Goal: Information Seeking & Learning: Learn about a topic

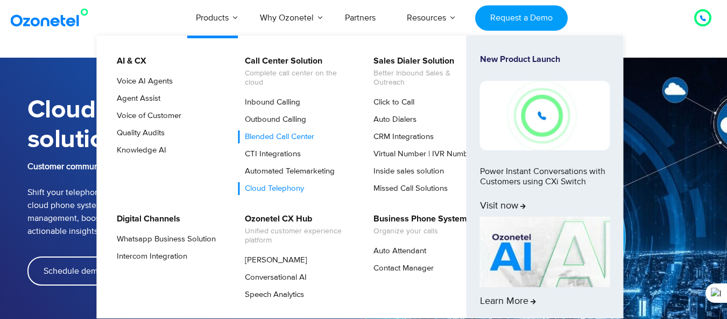
click at [296, 143] on link "Blended Call Center" at bounding box center [277, 136] width 78 height 13
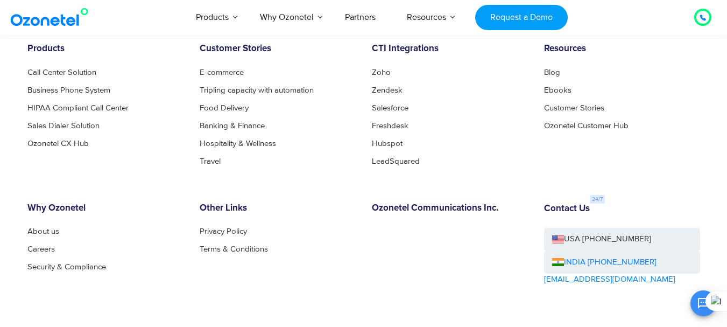
scroll to position [3822, 0]
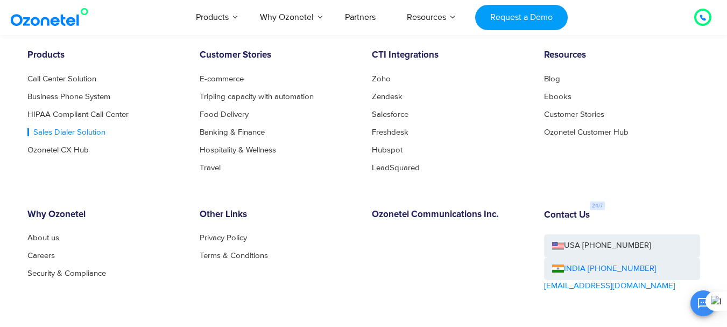
click at [64, 129] on link "Sales Dialer Solution" at bounding box center [66, 132] width 78 height 8
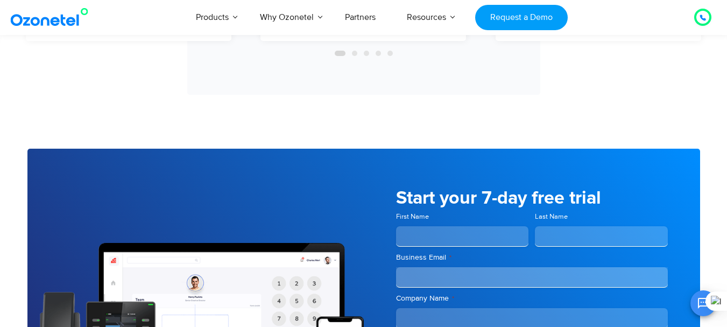
scroll to position [3122, 0]
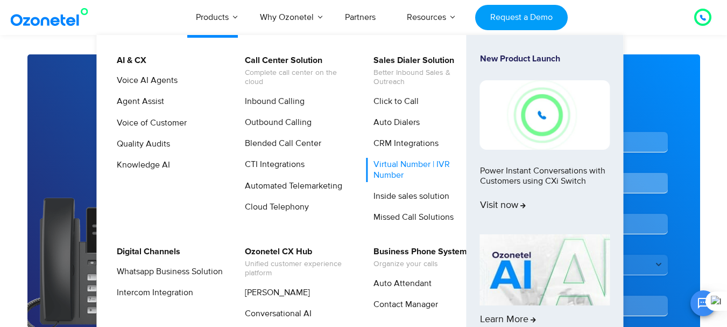
click at [405, 164] on link "Virtual Number | IVR Number" at bounding box center [424, 170] width 115 height 24
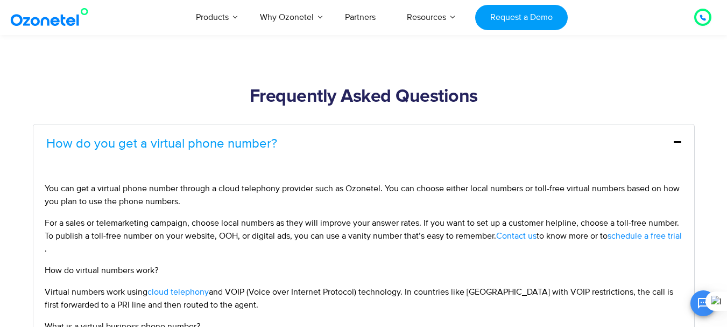
scroll to position [4037, 0]
